Goal: Navigation & Orientation: Find specific page/section

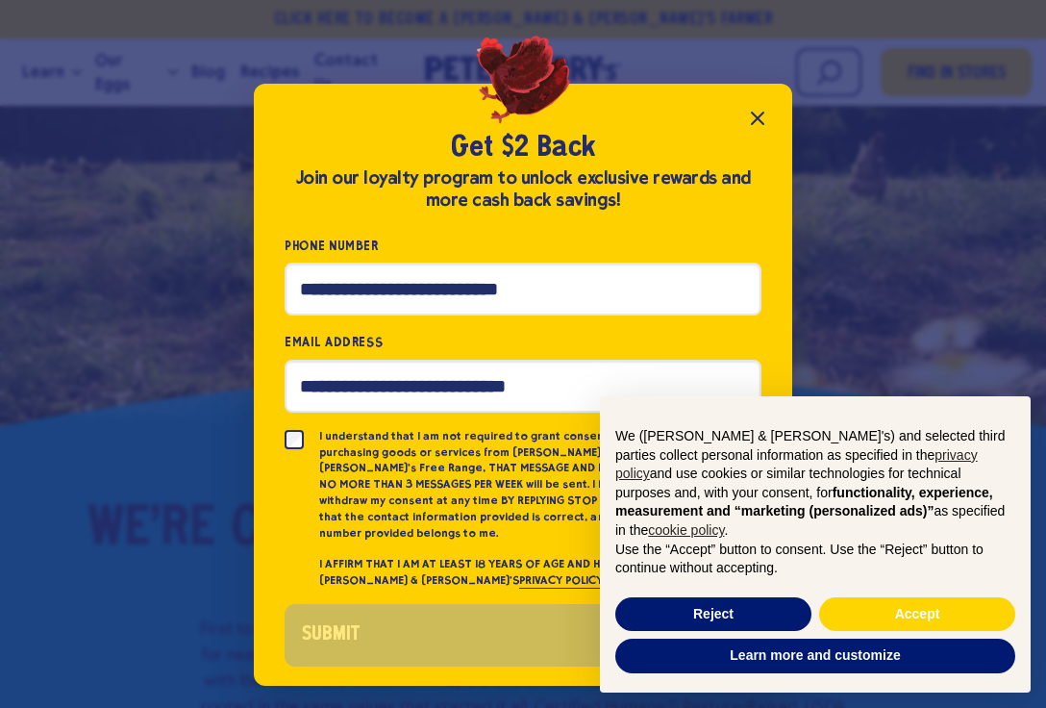
click at [925, 632] on button "Accept" at bounding box center [917, 614] width 196 height 35
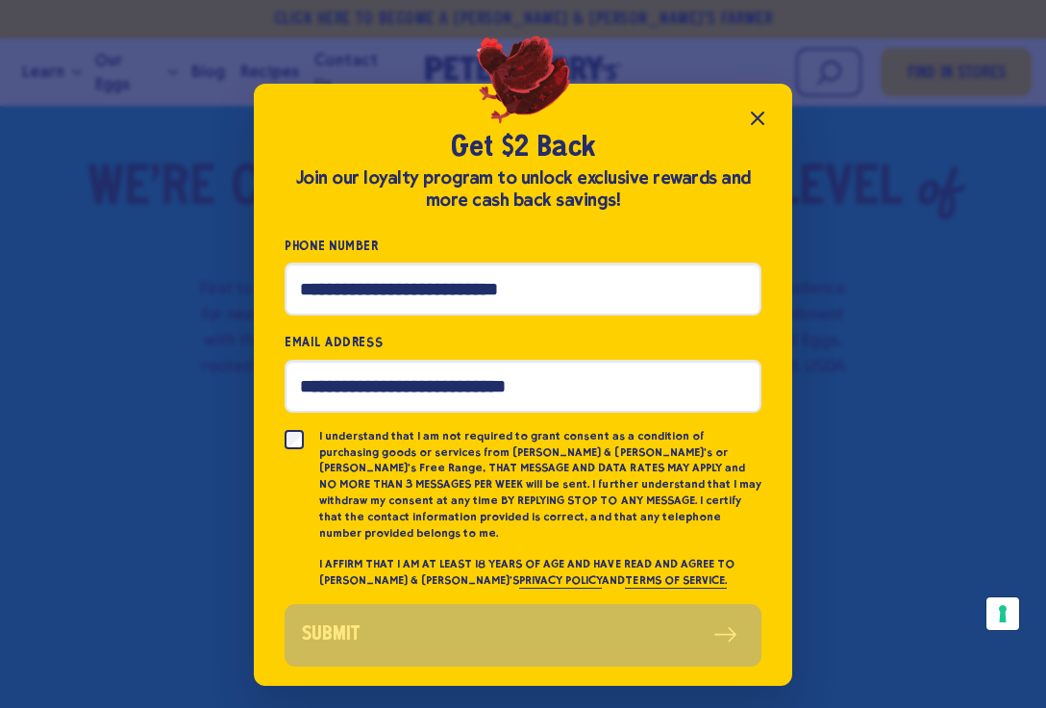
click at [768, 124] on button "Close popup" at bounding box center [757, 118] width 38 height 38
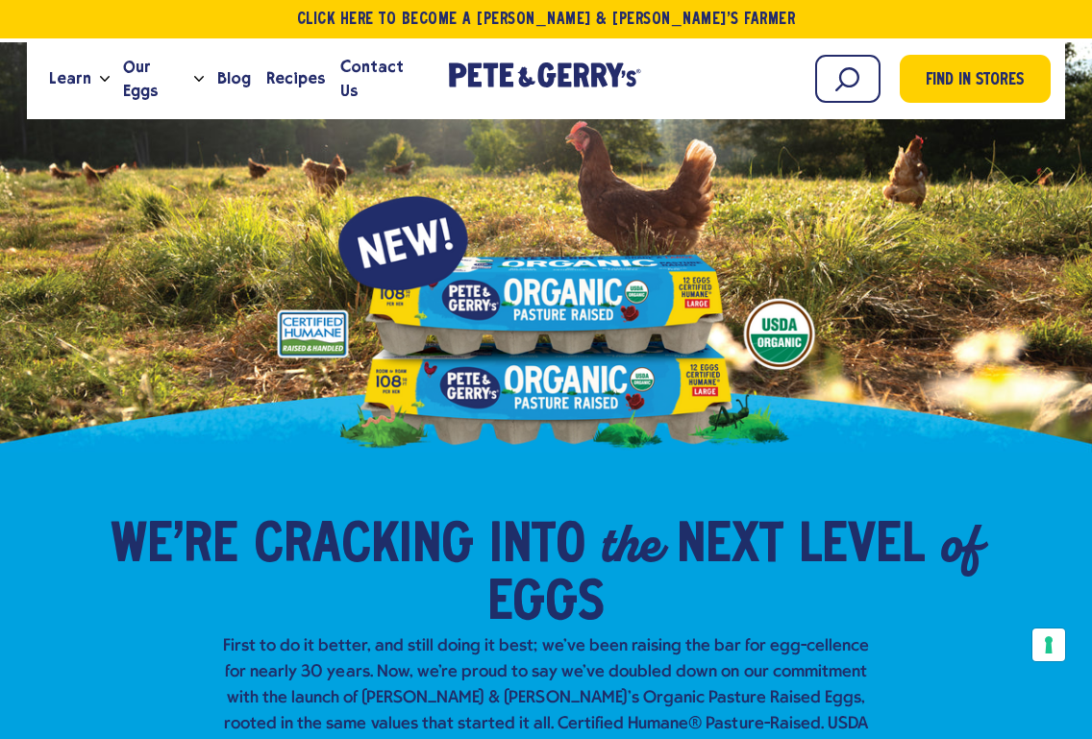
click at [969, 75] on span "Find in Stores" at bounding box center [975, 81] width 98 height 26
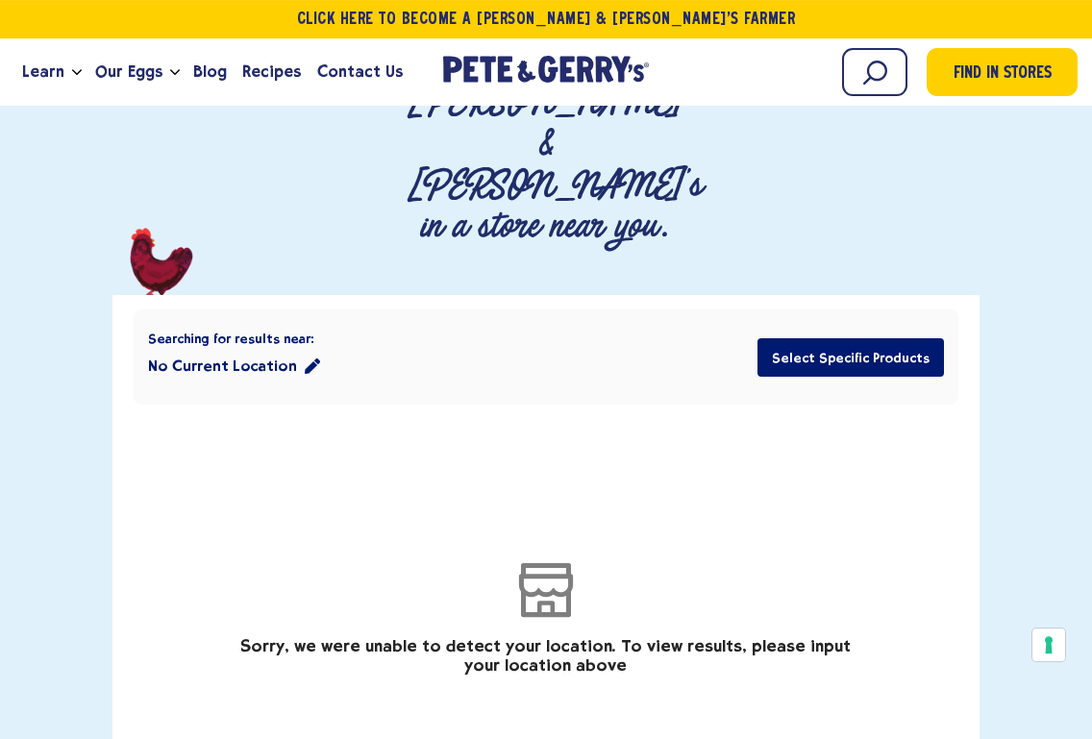
scroll to position [255, 0]
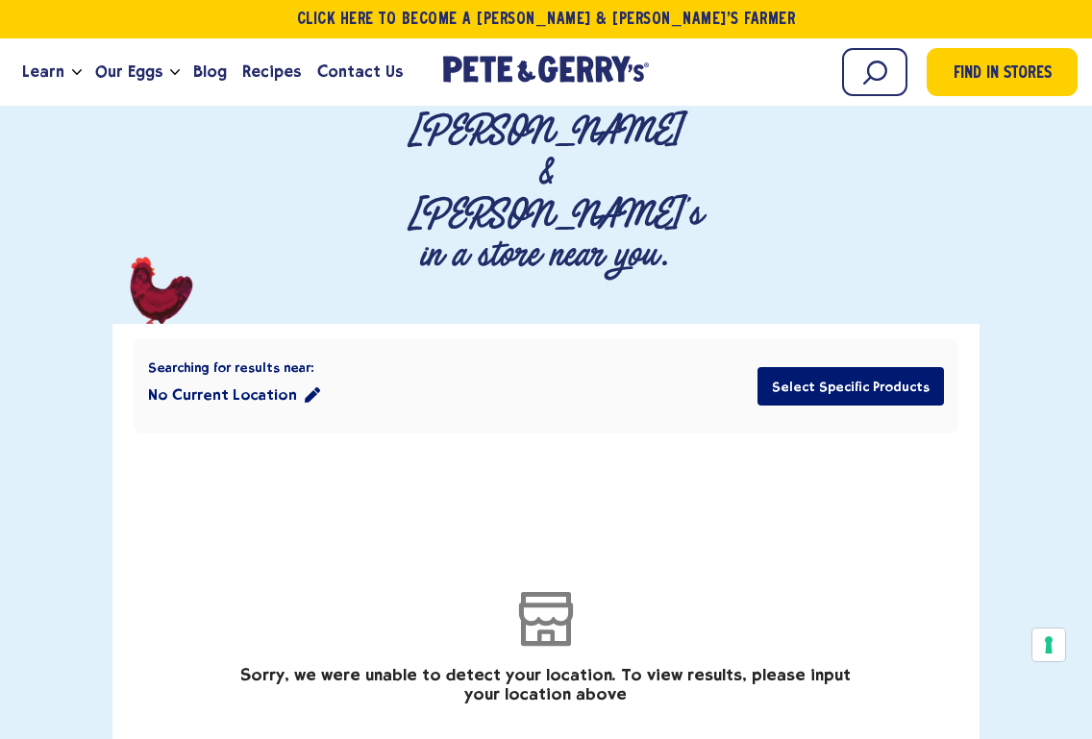
click at [295, 376] on button "No Current Location" at bounding box center [234, 395] width 172 height 38
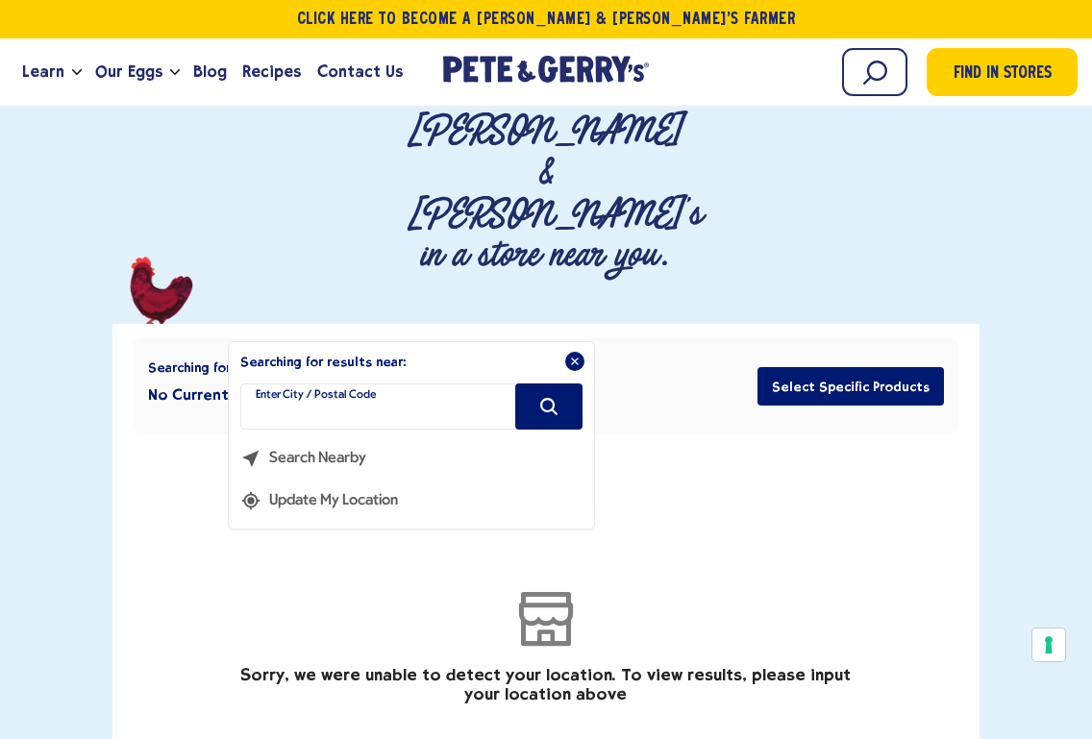
click at [455, 384] on input "filter" at bounding box center [411, 407] width 342 height 46
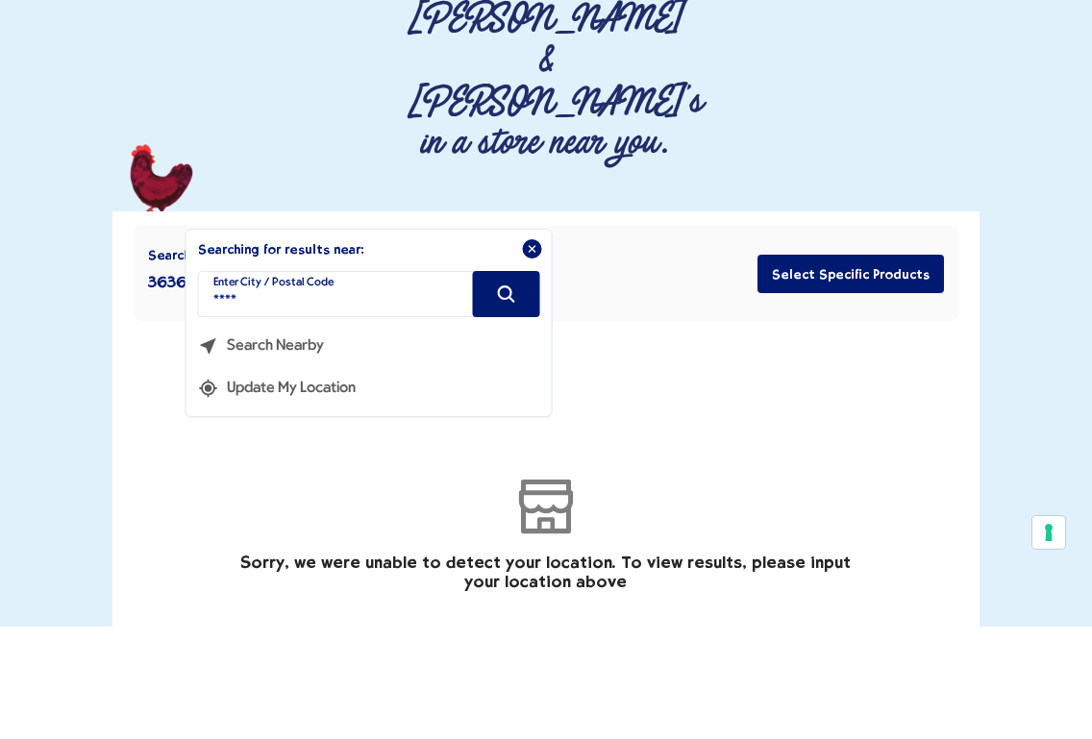
type input "*****"
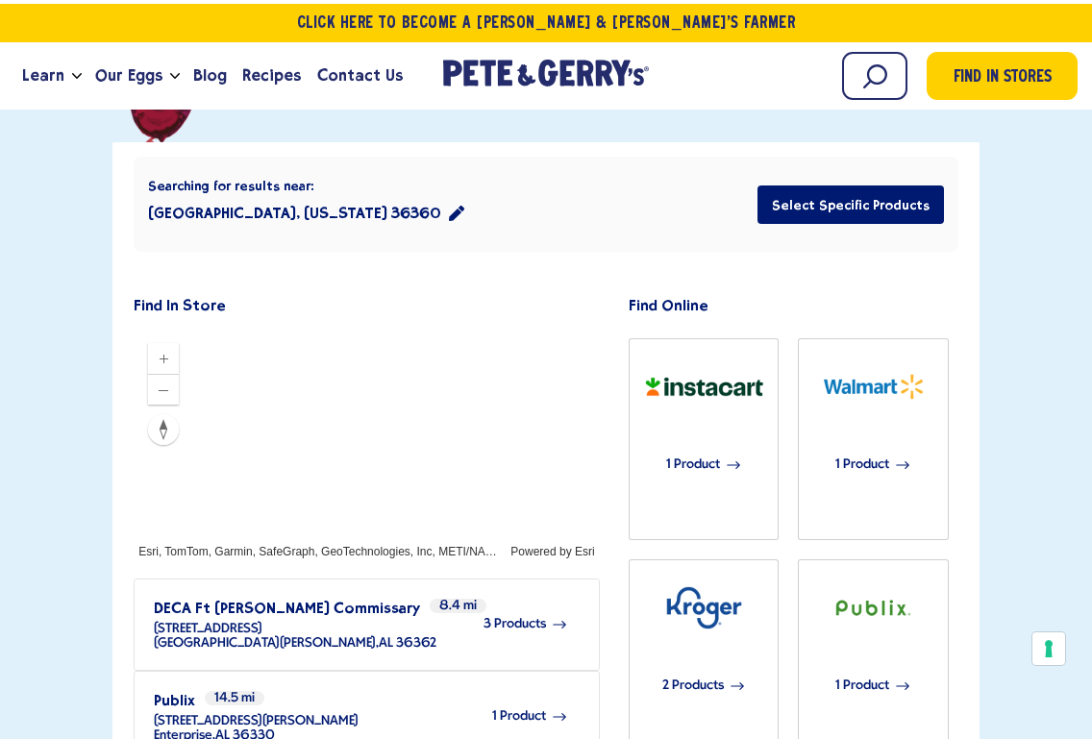
scroll to position [435, 0]
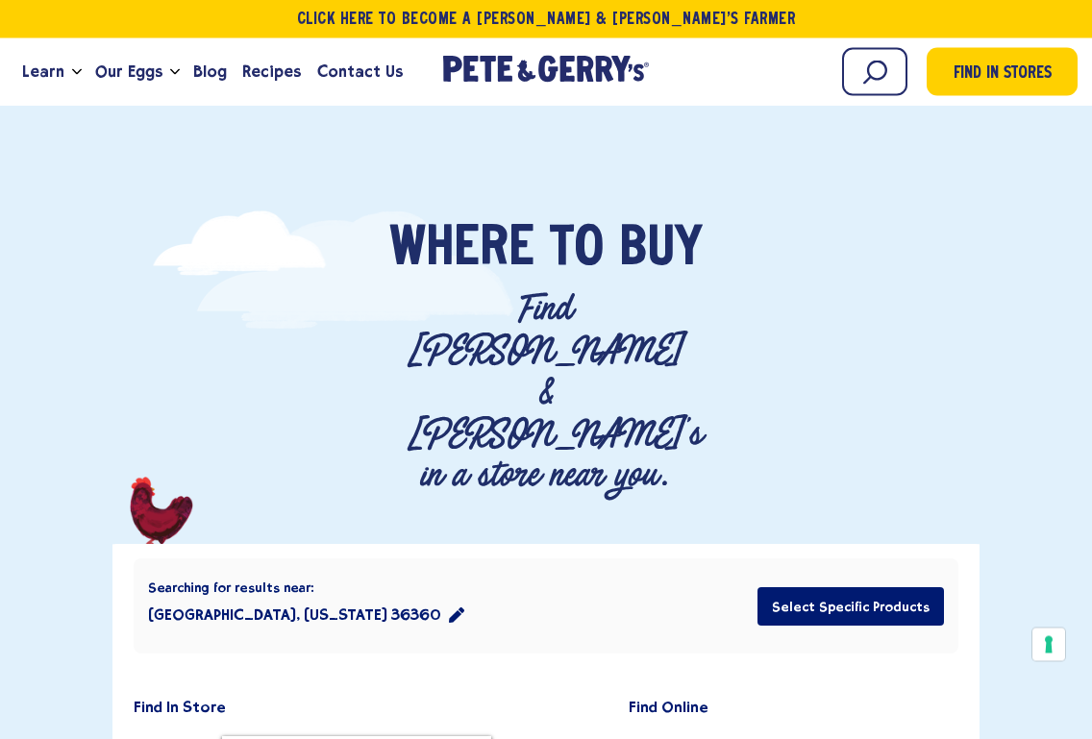
scroll to position [0, 0]
